Goal: Check status: Check status

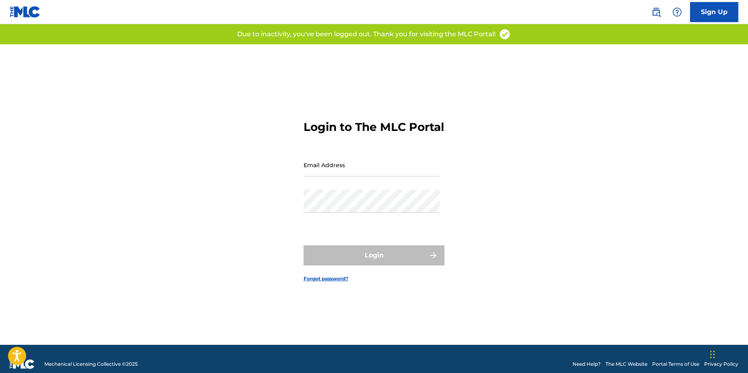
type input "[EMAIL_ADDRESS][DOMAIN_NAME]"
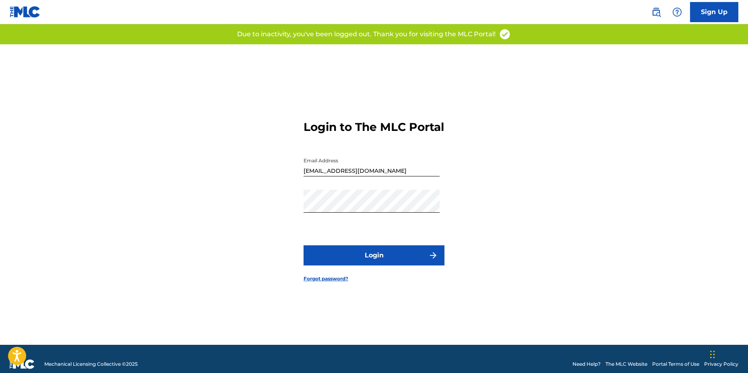
click at [387, 259] on div "Login" at bounding box center [374, 255] width 141 height 20
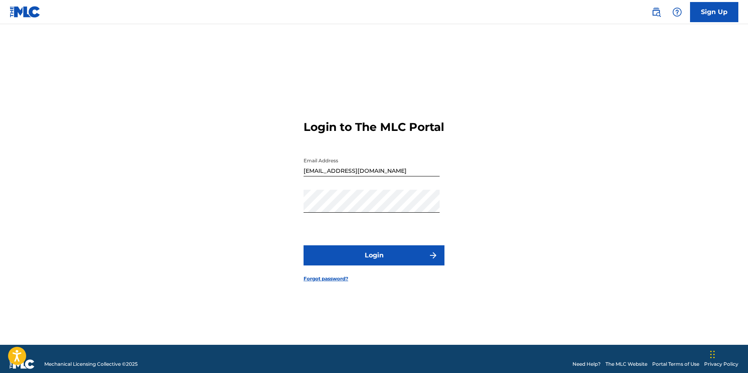
click at [411, 260] on button "Login" at bounding box center [374, 255] width 141 height 20
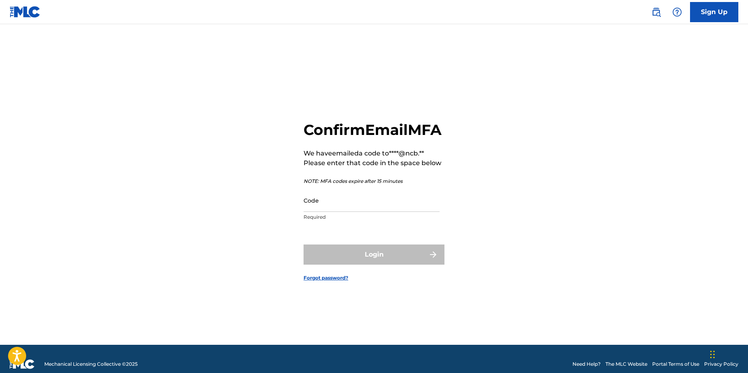
click at [349, 212] on input "Code" at bounding box center [372, 200] width 136 height 23
paste input "404534"
type input "404534"
click at [304, 245] on button "Login" at bounding box center [374, 255] width 141 height 20
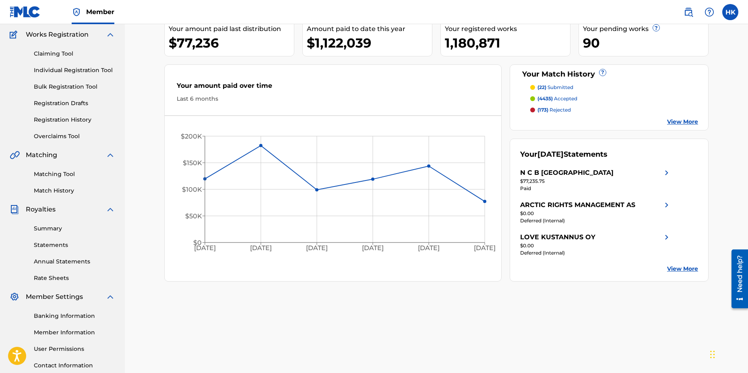
scroll to position [121, 0]
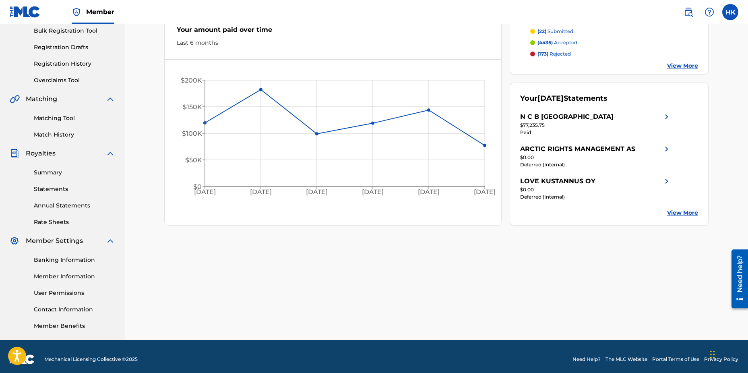
click at [56, 169] on link "Summary" at bounding box center [74, 172] width 81 height 8
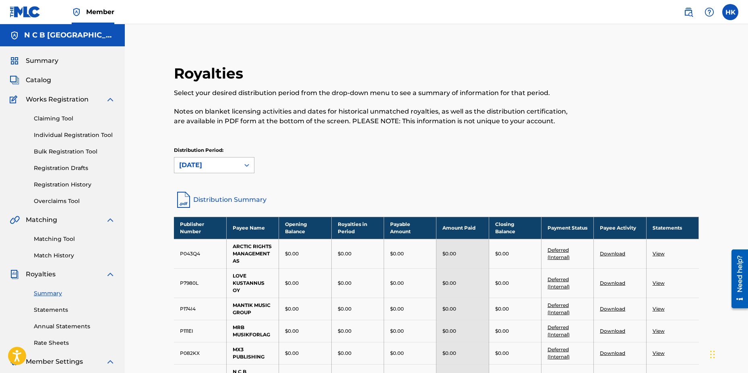
click at [245, 166] on icon at bounding box center [247, 165] width 8 height 8
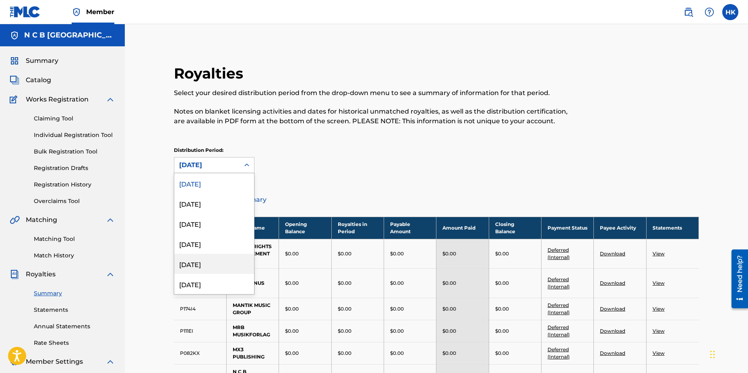
click at [215, 262] on div "[DATE]" at bounding box center [214, 264] width 80 height 20
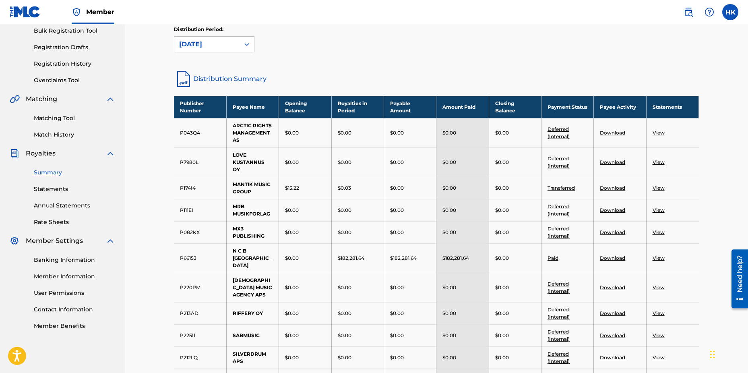
scroll to position [242, 0]
